Goal: Information Seeking & Learning: Find specific fact

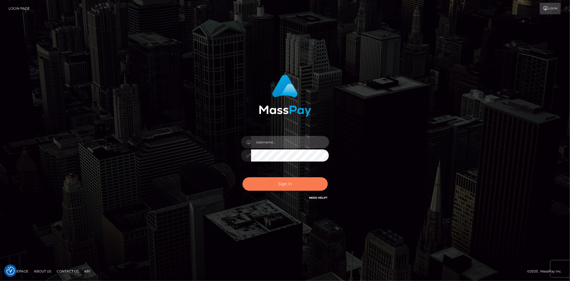
type input "Eduard Gavrilescu"
click at [273, 185] on button "Sign in" at bounding box center [285, 183] width 85 height 13
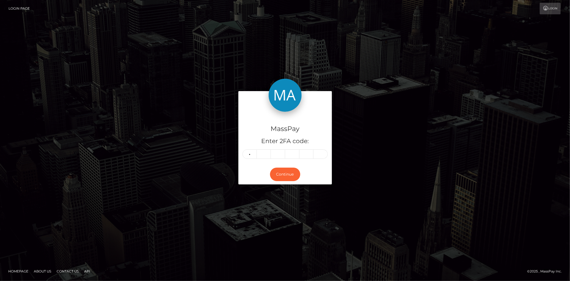
type input "0"
type input "4"
type input "6"
type input "7"
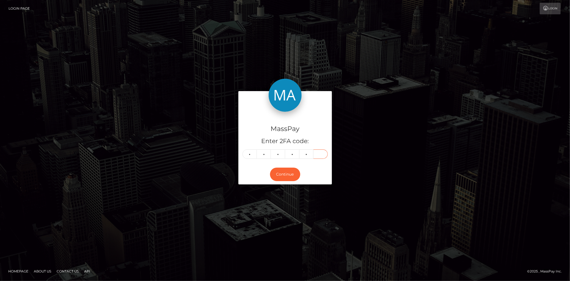
type input "5"
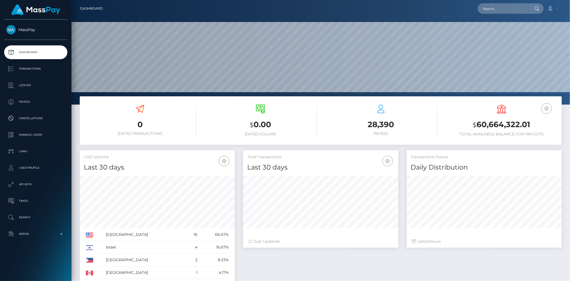
scroll to position [97, 155]
click at [482, 14] on div "Loading... Loading... Account Edit Profile Logout" at bounding box center [334, 9] width 455 height 12
click at [483, 11] on input "text" at bounding box center [504, 8] width 52 height 10
paste input "127479"
paste input "8ade6ced-81d7-11f0-8023-0266f44cc279"
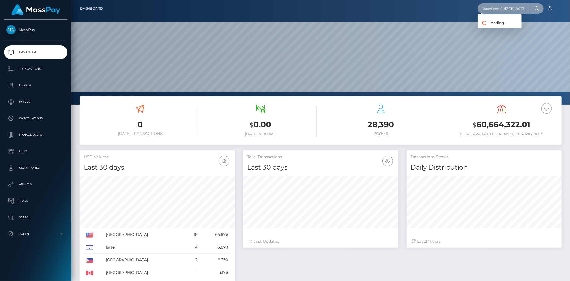
scroll to position [0, 26]
type input "8ade6ced-81d7-11f0-8023-0266f44cc279"
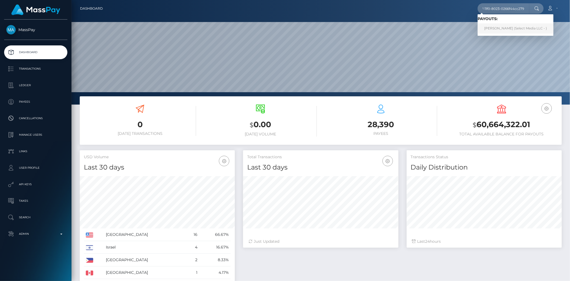
click at [530, 32] on link "Carmen Rashel Osorio (Select Media LLC - )" at bounding box center [516, 28] width 76 height 10
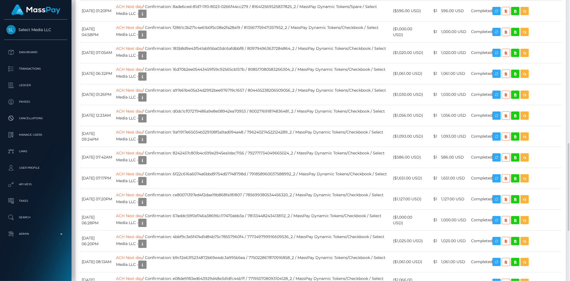
scroll to position [428, 0]
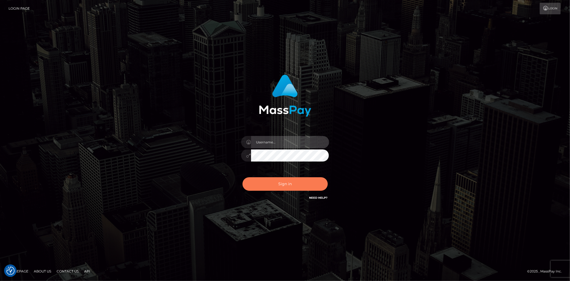
type input "[PERSON_NAME]"
click at [268, 182] on button "Sign in" at bounding box center [285, 183] width 85 height 13
type input "Eduard Gavrilescu"
click at [268, 182] on button "Sign in" at bounding box center [285, 183] width 85 height 13
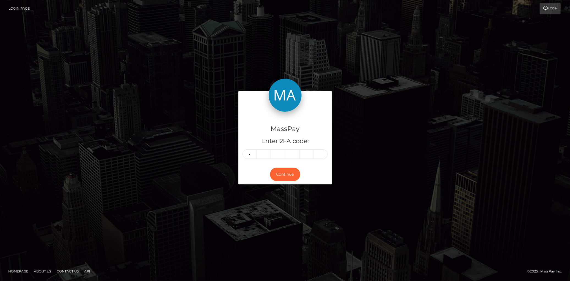
type input "2"
type input "7"
type input "0"
type input "4"
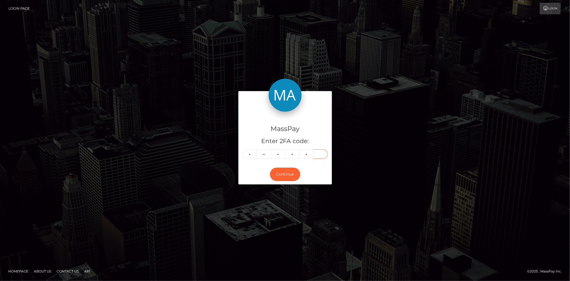
type input "8"
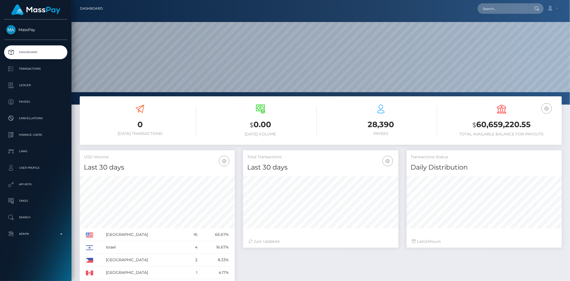
scroll to position [97, 155]
click at [503, 10] on input "text" at bounding box center [504, 8] width 52 height 10
paste input "MSP8c49a681985054c"
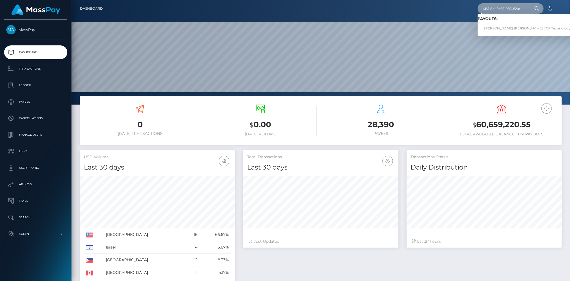
type input "MSP8c49a681985054c"
click at [495, 24] on link "[PERSON_NAME] [PERSON_NAME] (ICF Technology, Inc. - )" at bounding box center [533, 28] width 111 height 10
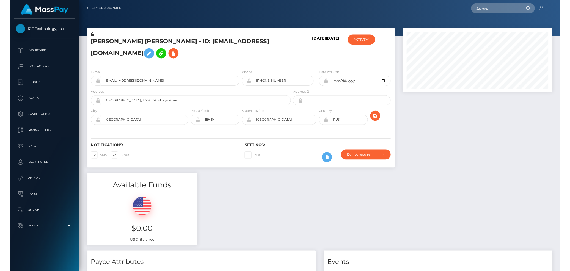
scroll to position [66, 155]
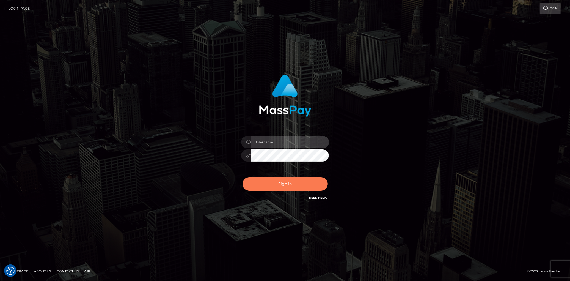
type input "[PERSON_NAME]"
click at [288, 181] on button "Sign in" at bounding box center [285, 183] width 85 height 13
type input "[PERSON_NAME]"
click at [288, 181] on button "Sign in" at bounding box center [285, 183] width 85 height 13
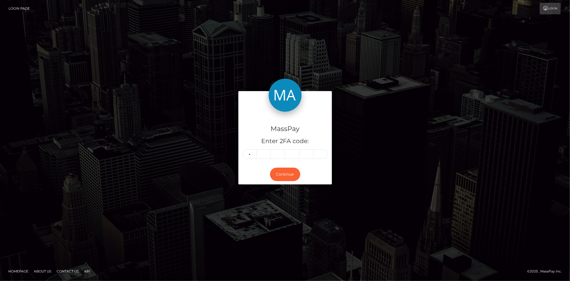
type input "3"
type input "6"
type input "7"
type input "8"
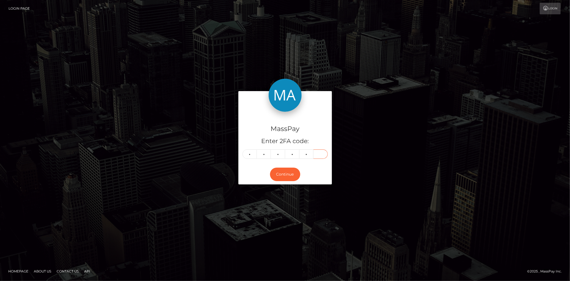
type input "6"
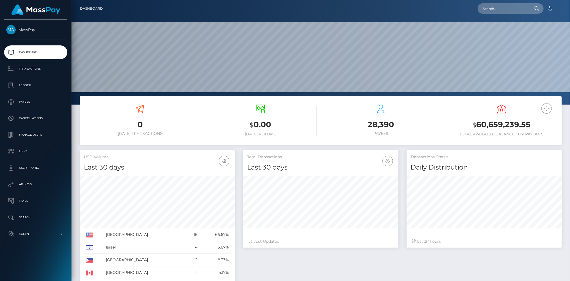
scroll to position [97, 155]
click at [488, 6] on input "text" at bounding box center [504, 8] width 52 height 10
paste input "MSP8c49a681985054c"
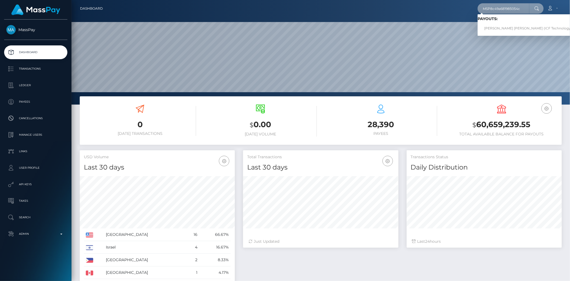
type input "MSP8c49a681985054c"
click at [514, 28] on link "Andrei Viktorovich Golikov (ICF Technology, Inc. - )" at bounding box center [533, 28] width 111 height 10
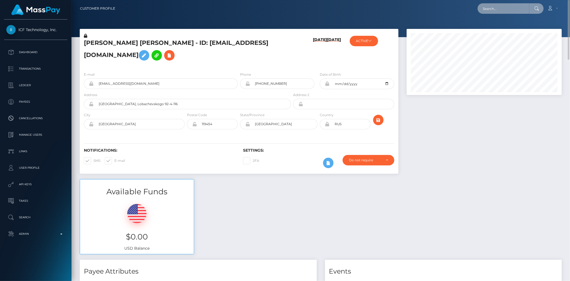
click at [492, 5] on input "text" at bounding box center [504, 8] width 52 height 10
click at [477, 14] on div "Loading... Loading... Account Edit Profile Logout" at bounding box center [341, 9] width 442 height 12
click at [485, 11] on input "text" at bounding box center [504, 8] width 52 height 10
paste input "3e8d1f45-18be-11ef-9e42-062d9cd50a19"
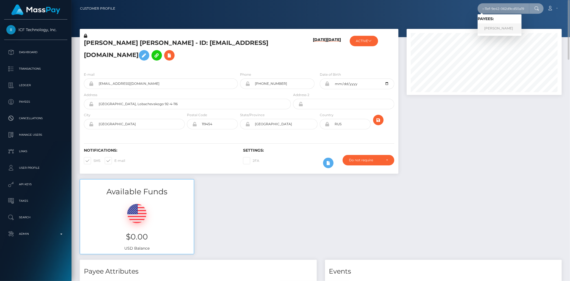
type input "3e8d1f45-18be-11ef-9e42-062d9cd50a19"
click at [493, 28] on link "Aachal Chhetri" at bounding box center [500, 28] width 44 height 10
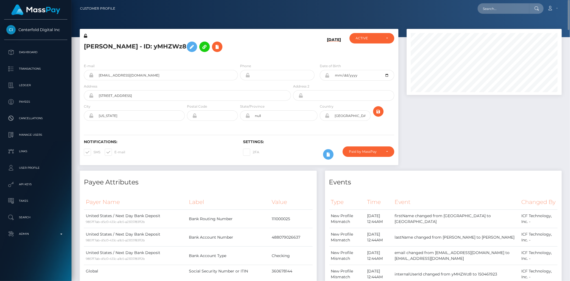
click at [140, 45] on h5 "Aachal Chhetri - ID: yMHZWz8" at bounding box center [186, 47] width 204 height 16
copy h5 "Aachal Chhetri - ID: yMHZWz8"
drag, startPoint x: 523, startPoint y: 9, endPoint x: 512, endPoint y: 6, distance: 11.2
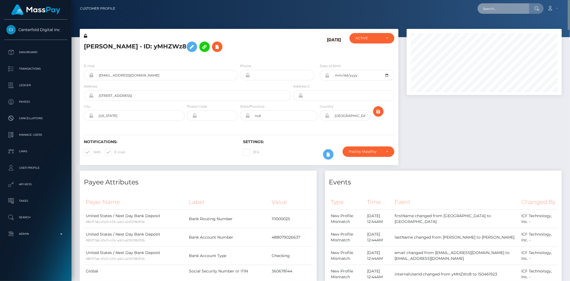
click at [515, 7] on input "text" at bounding box center [504, 8] width 52 height 10
paste input "99dae83d-777f-11f0-9703-0266f44cc279"
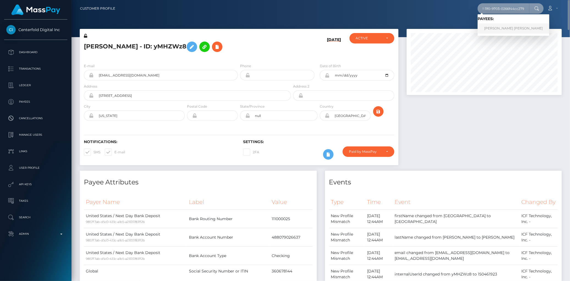
type input "99dae83d-777f-11f0-9703-0266f44cc279"
click at [496, 25] on link "james erickson rivas ramirez" at bounding box center [514, 28] width 72 height 10
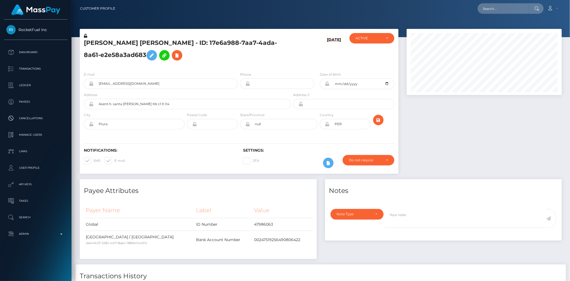
scroll to position [66, 155]
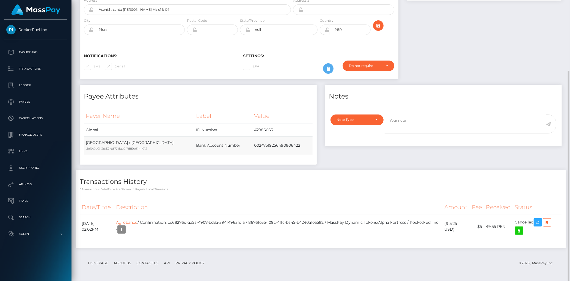
click at [253, 143] on td "00247519256490806422" at bounding box center [282, 145] width 60 height 18
click at [145, 226] on td "Agrobanco / Confirmation: cc68276d-aa5a-4907-bd3a-394f4963fc1a / 8676fe55-109c-…" at bounding box center [278, 226] width 328 height 23
click at [148, 219] on td "Agrobanco / Confirmation: cc68276d-aa5a-4907-bd3a-394f4963fc1a / 8676fe55-109c-…" at bounding box center [278, 226] width 328 height 23
drag, startPoint x: 81, startPoint y: 222, endPoint x: 534, endPoint y: 222, distance: 453.4
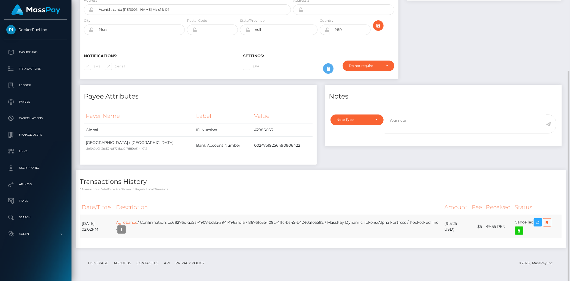
click at [534, 222] on tr "[DATE] 02:02PM Agrobanco / Confirmation: cc68276d-aa5a-4907-bd3a-394f4963fc1a /…" at bounding box center [321, 226] width 482 height 23
copy tr "[DATE] 02:02PM Agrobanco / Confirmation: cc68276d-aa5a-4907-bd3a-394f4963fc1a /…"
click at [138, 222] on link "Agrobanco" at bounding box center [126, 222] width 21 height 5
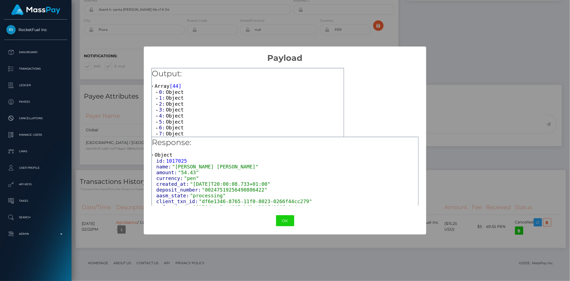
click at [168, 95] on span "Object" at bounding box center [175, 98] width 18 height 6
click at [169, 91] on span "Object" at bounding box center [175, 92] width 18 height 6
click at [172, 97] on span "Object" at bounding box center [175, 97] width 18 height 6
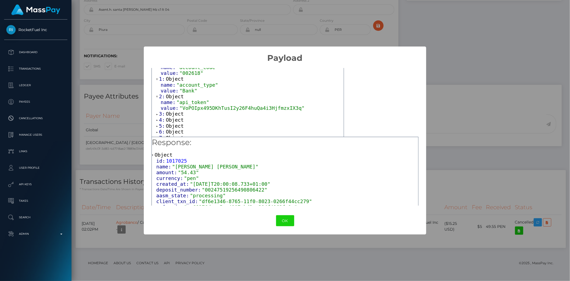
click at [174, 114] on span "Object" at bounding box center [175, 114] width 18 height 6
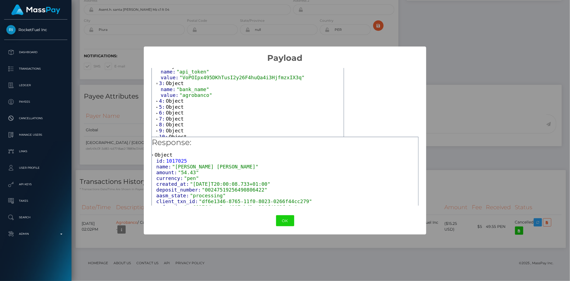
click at [173, 101] on span "Object" at bounding box center [175, 101] width 18 height 6
click at [172, 116] on span "Object" at bounding box center [175, 119] width 18 height 6
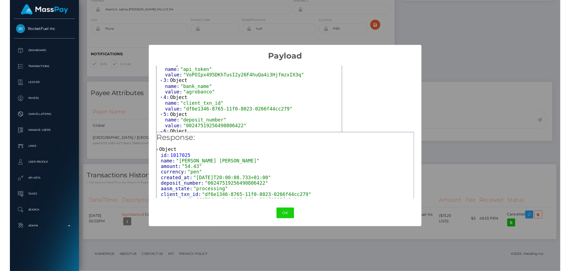
scroll to position [92, 0]
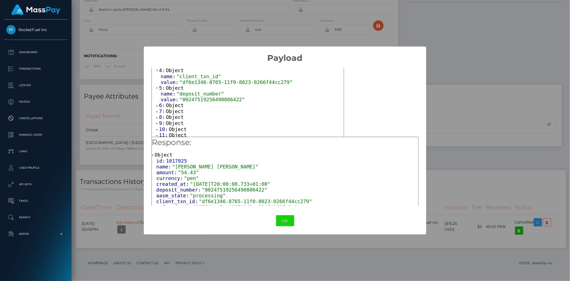
click at [191, 102] on span ""00247519256490806422"" at bounding box center [212, 100] width 65 height 6
copy span "00247519256490806422"
click at [281, 220] on button "OK" at bounding box center [285, 220] width 18 height 11
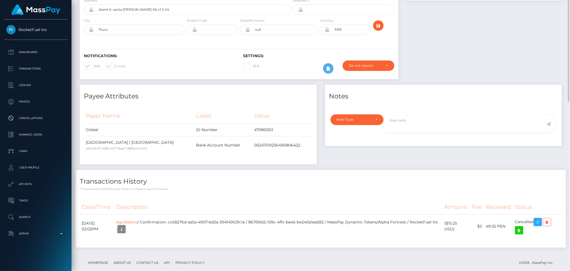
scroll to position [0, 0]
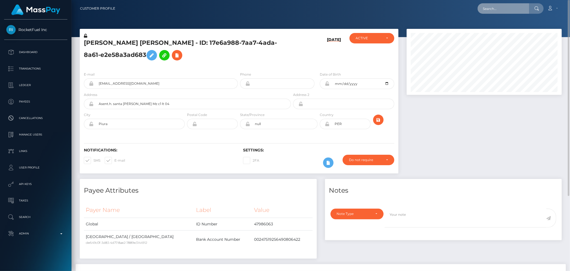
click at [482, 12] on input "text" at bounding box center [504, 8] width 52 height 10
paste input "nkefEyg9St-6UGD6417XLA"
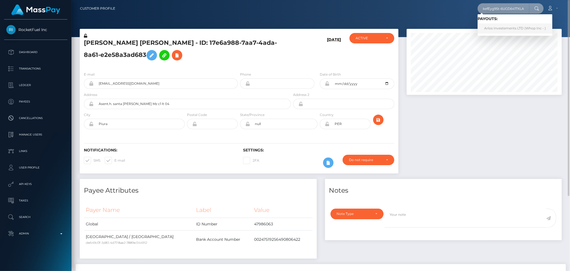
type input "nkefEyg9St-6UGD6417XLA"
click at [491, 26] on link "Arlos Investements LTD (Whop Inc - )" at bounding box center [515, 28] width 75 height 10
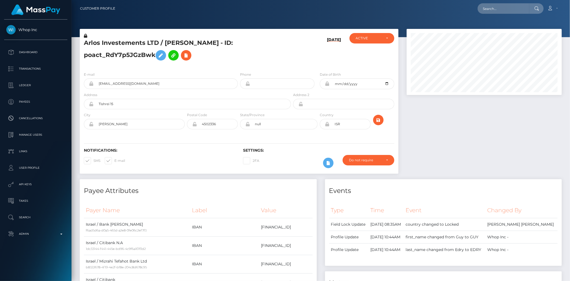
scroll to position [66, 155]
click at [493, 13] on input "text" at bounding box center [504, 8] width 52 height 10
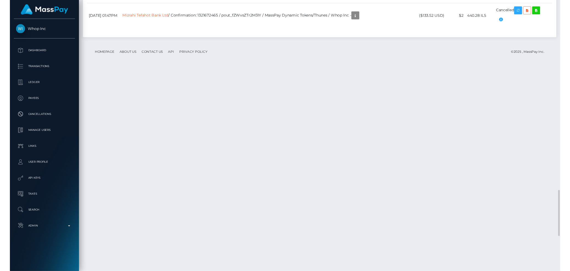
scroll to position [1039, 0]
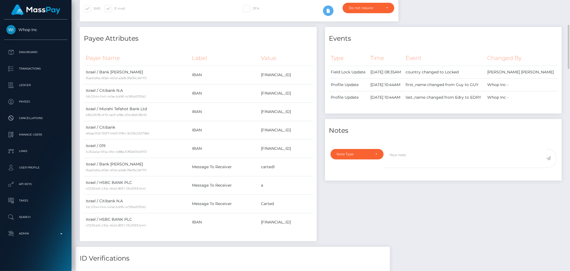
scroll to position [0, 0]
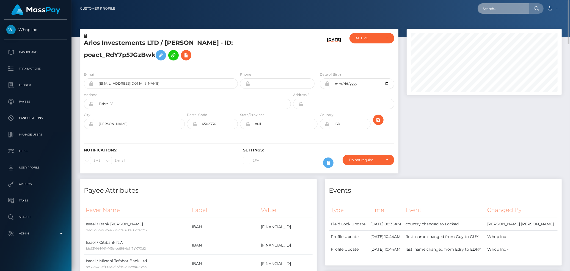
click at [511, 8] on input "text" at bounding box center [504, 8] width 52 height 10
paste input "bfczpX1KRTeZlkTN5dxH1g"
type input "bfczpX1KRTeZlkTN5dxH1g"
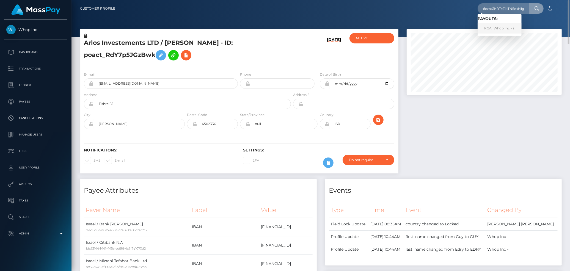
click at [488, 27] on link "KGA (Whop Inc - )" at bounding box center [500, 28] width 44 height 10
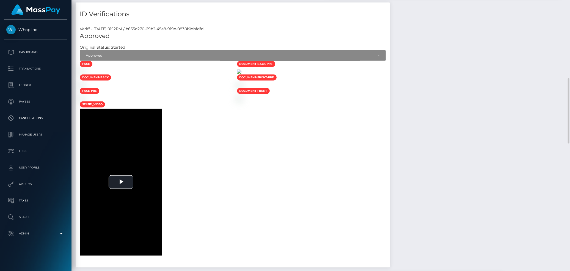
scroll to position [537, 0]
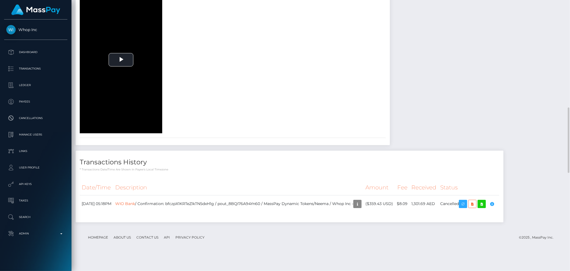
scroll to position [476, 0]
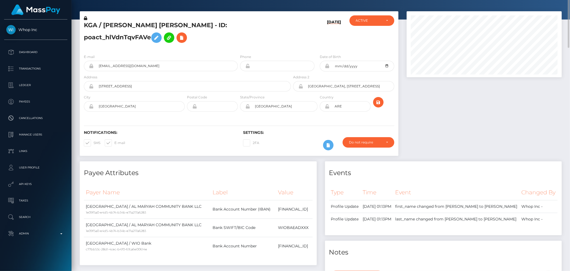
scroll to position [0, 0]
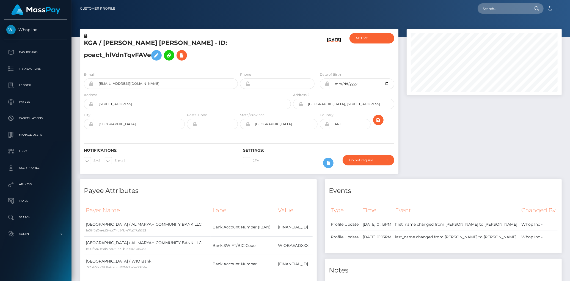
scroll to position [66, 155]
click at [105, 44] on h5 "KGA / [PERSON_NAME] [PERSON_NAME] - ID: poact_hlVdnTqvFAVe" at bounding box center [186, 51] width 204 height 24
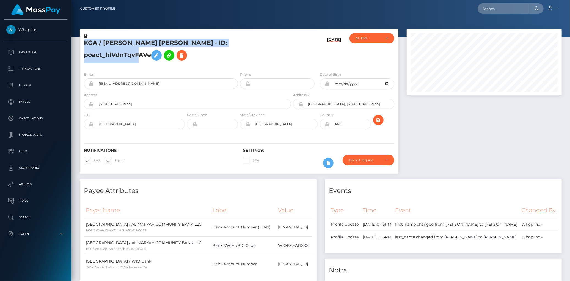
click at [105, 44] on h5 "KGA / [PERSON_NAME] [PERSON_NAME] - ID: poact_hlVdnTqvFAVe" at bounding box center [186, 51] width 204 height 24
copy h5 "KGA / [PERSON_NAME] [PERSON_NAME] - ID: poact_hlVdnTqvFAVe"
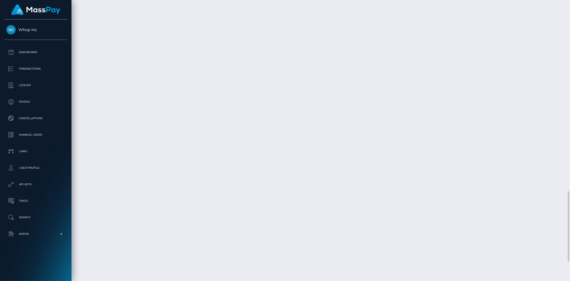
scroll to position [843, 0]
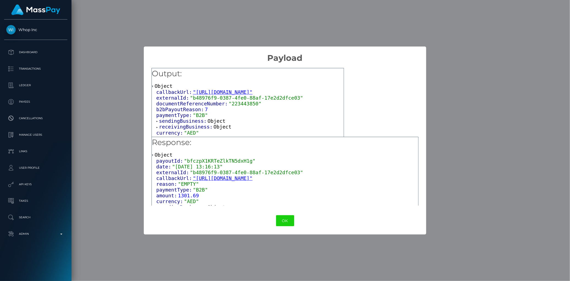
click at [183, 127] on span "receivingBusiness:" at bounding box center [186, 127] width 54 height 6
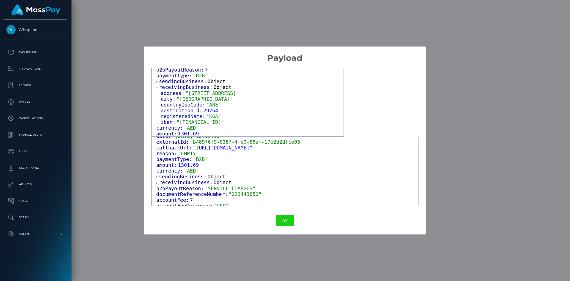
scroll to position [61, 0]
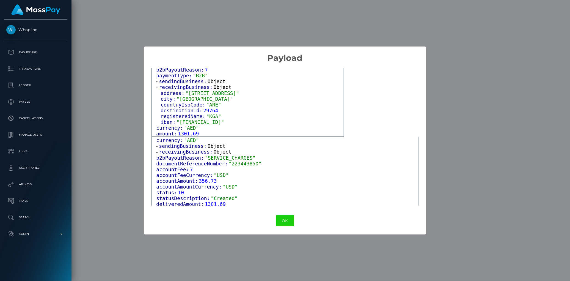
click at [183, 146] on span "sendingBusiness:" at bounding box center [183, 146] width 49 height 6
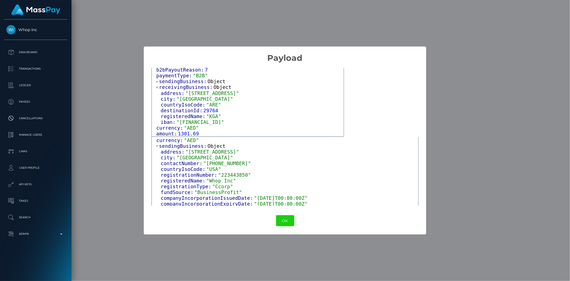
click at [183, 146] on span "sendingBusiness:" at bounding box center [183, 146] width 49 height 6
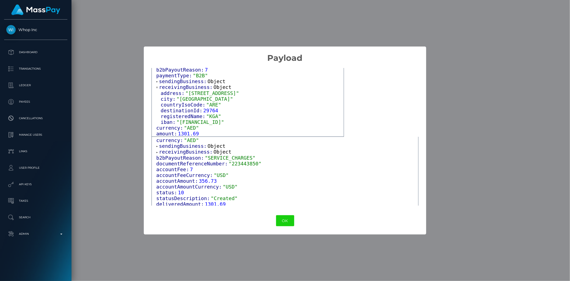
click at [184, 152] on span "receivingBusiness:" at bounding box center [186, 152] width 54 height 6
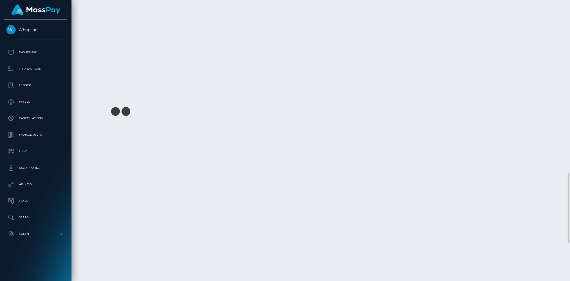
scroll to position [843, 0]
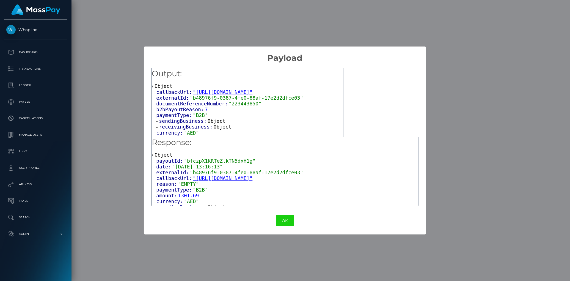
click at [178, 128] on span "receivingBusiness:" at bounding box center [186, 127] width 54 height 6
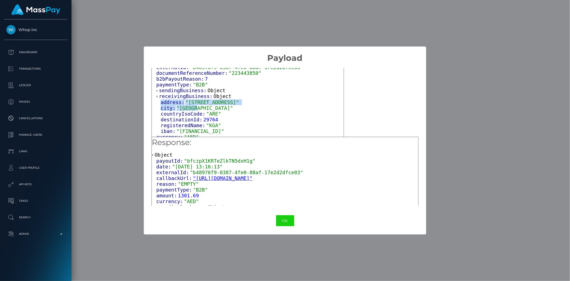
drag, startPoint x: 162, startPoint y: 105, endPoint x: 204, endPoint y: 106, distance: 41.8
click at [204, 106] on div "address: "43 34C Street" city: "Dubai" countryIsoCode: "ARE" destinationId: 297…" at bounding box center [250, 116] width 188 height 35
copy div "address: "43 34C Street" city: "Dubai""
click at [134, 132] on div "× Payload Output: Object callbackUrl: "https://api.masspay.io/v1.0.0/payout/cal…" at bounding box center [285, 140] width 570 height 281
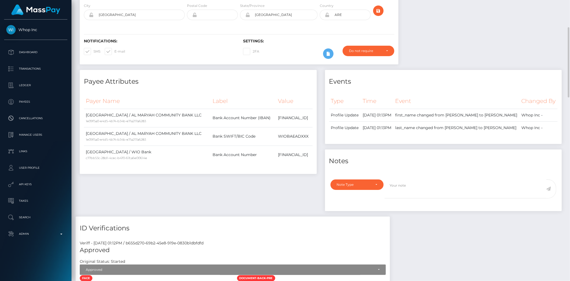
scroll to position [0, 0]
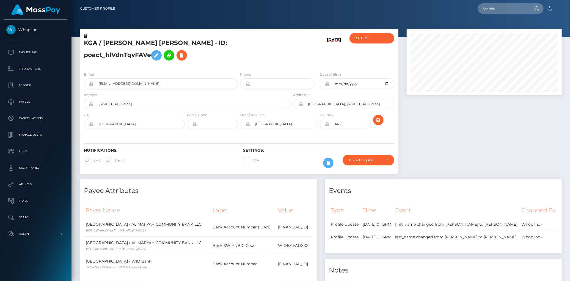
scroll to position [66, 155]
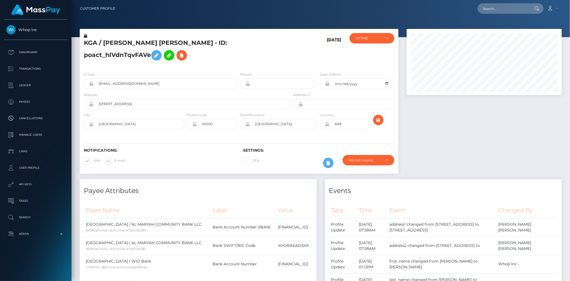
scroll to position [66, 155]
click at [120, 80] on input "[EMAIL_ADDRESS][DOMAIN_NAME]" at bounding box center [166, 83] width 144 height 10
